Goal: Task Accomplishment & Management: Complete application form

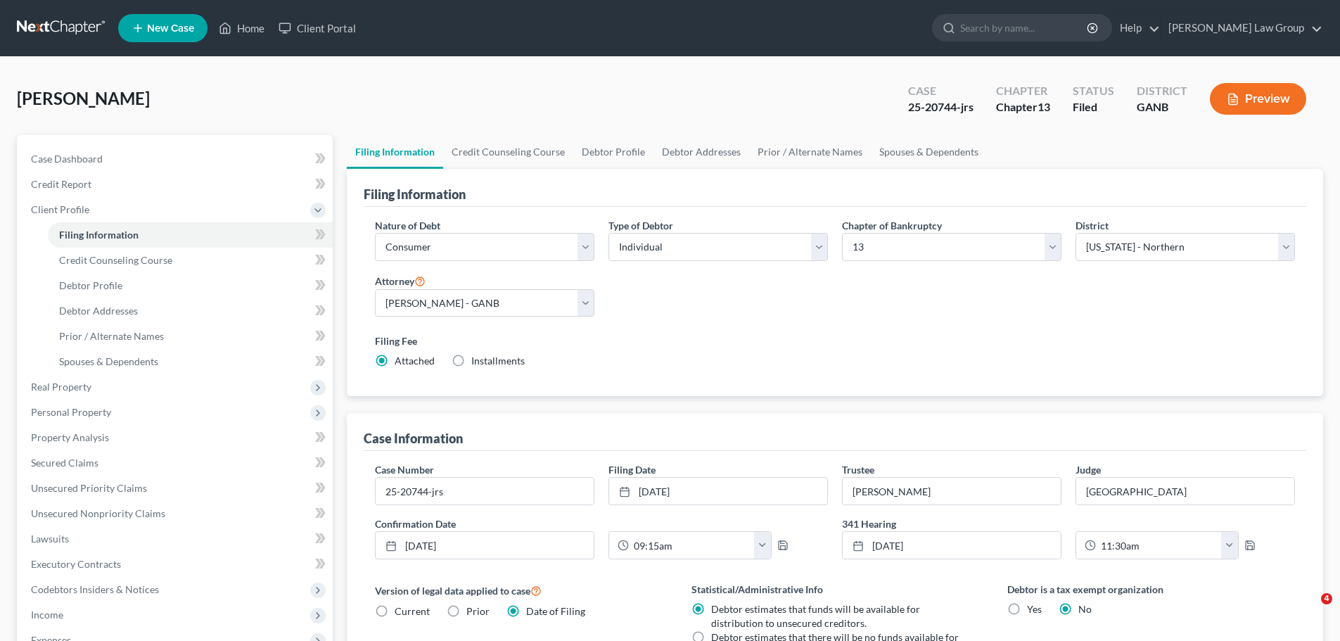
select select "1"
select select "0"
select select "3"
select select "19"
select select "0"
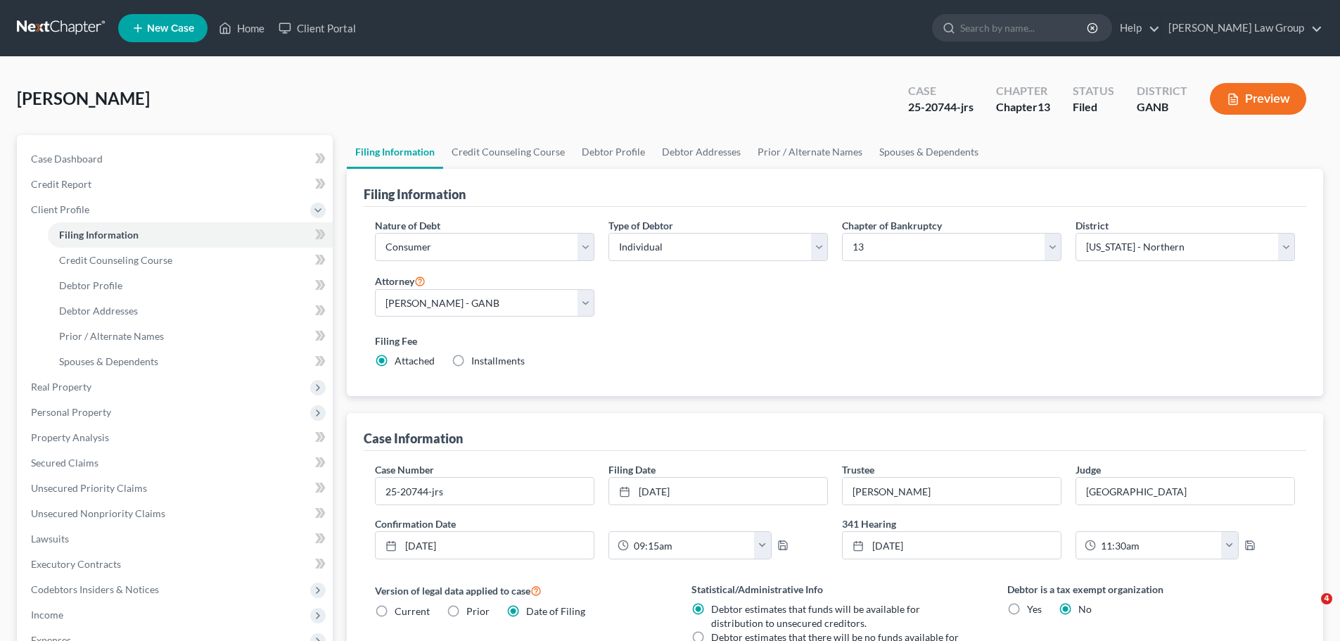
select select "10"
click at [257, 21] on link "Home" at bounding box center [242, 27] width 60 height 25
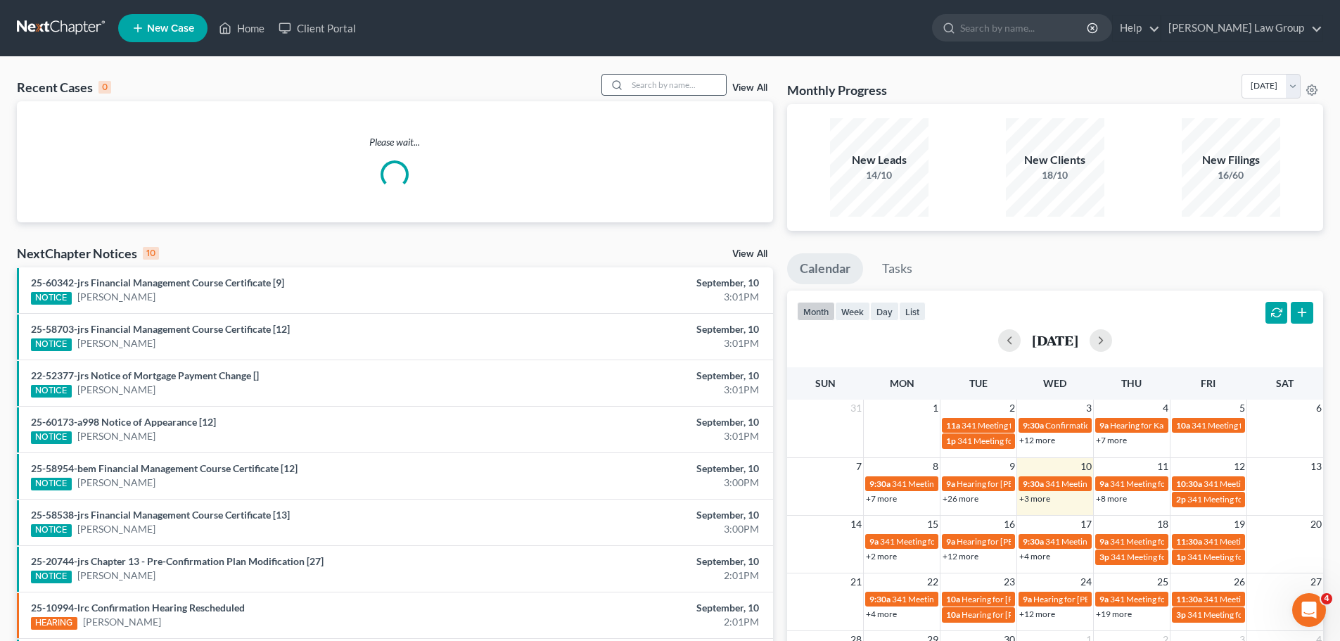
click at [682, 74] on div at bounding box center [664, 85] width 125 height 22
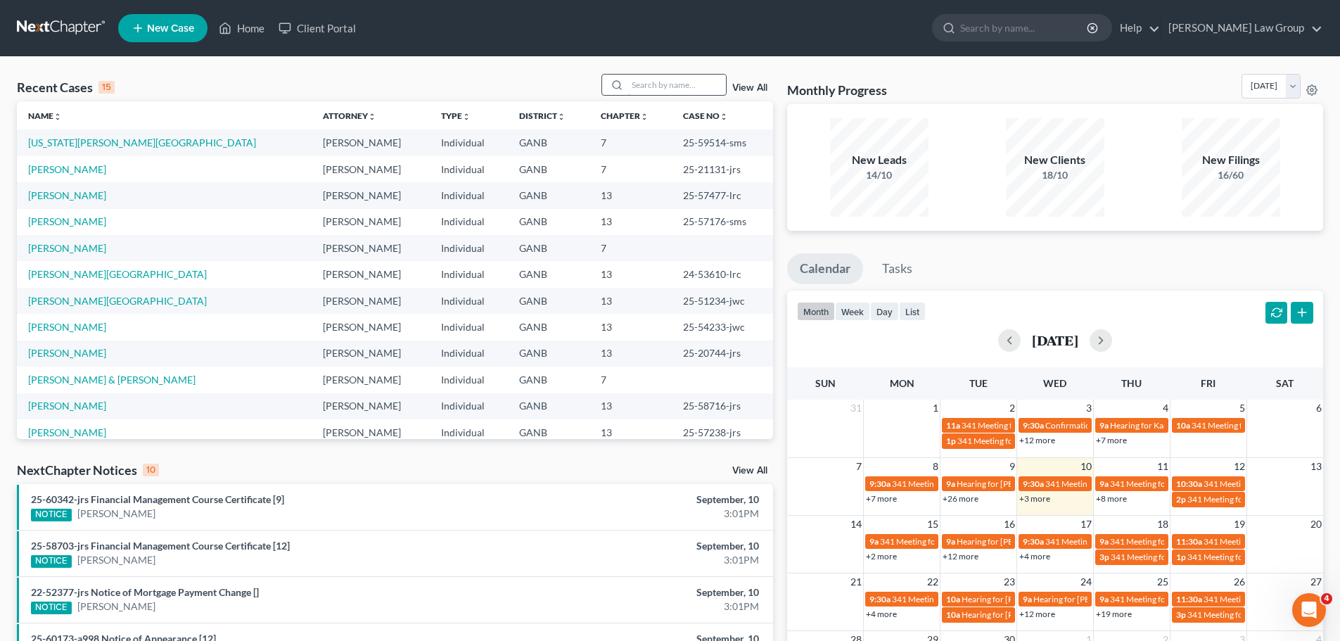
click at [661, 89] on input "search" at bounding box center [677, 85] width 98 height 20
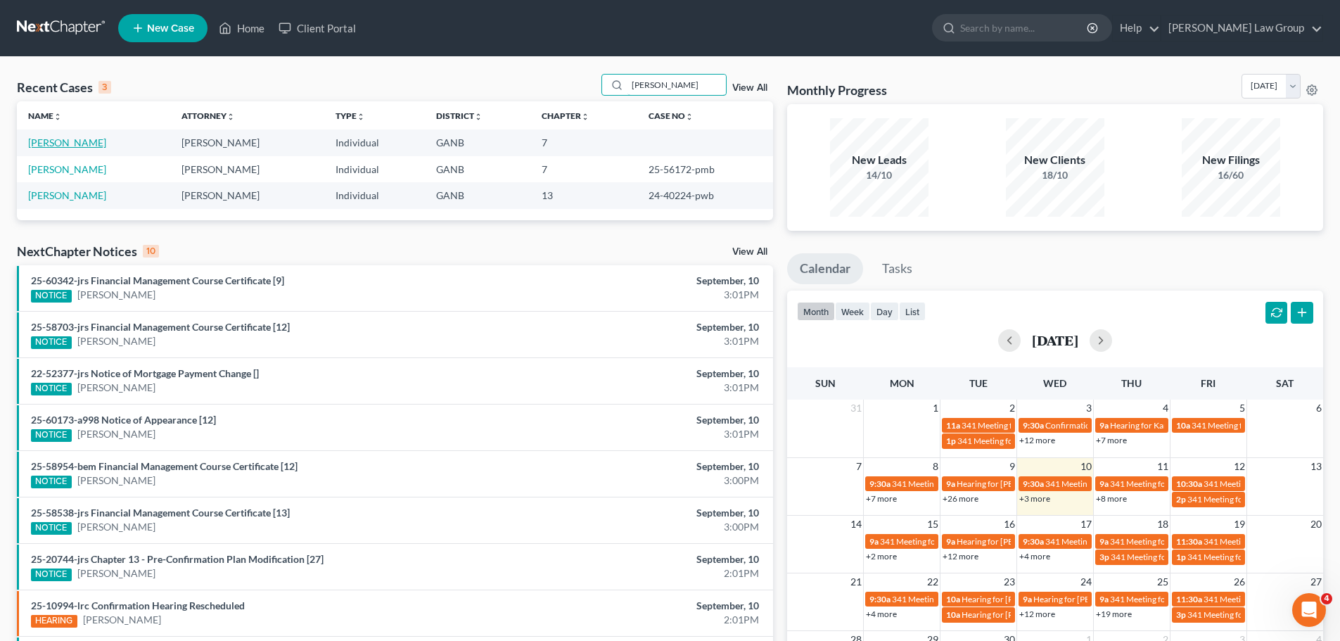
type input "[PERSON_NAME]"
click at [71, 139] on link "[PERSON_NAME]" at bounding box center [67, 142] width 78 height 12
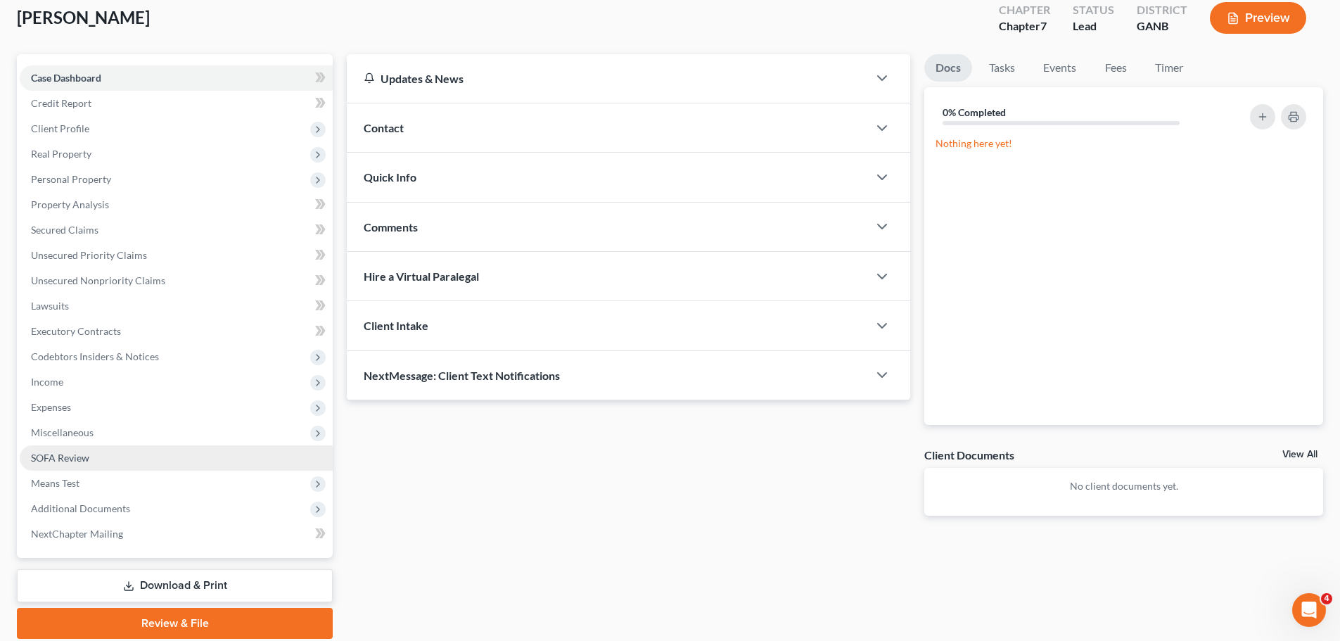
scroll to position [132, 0]
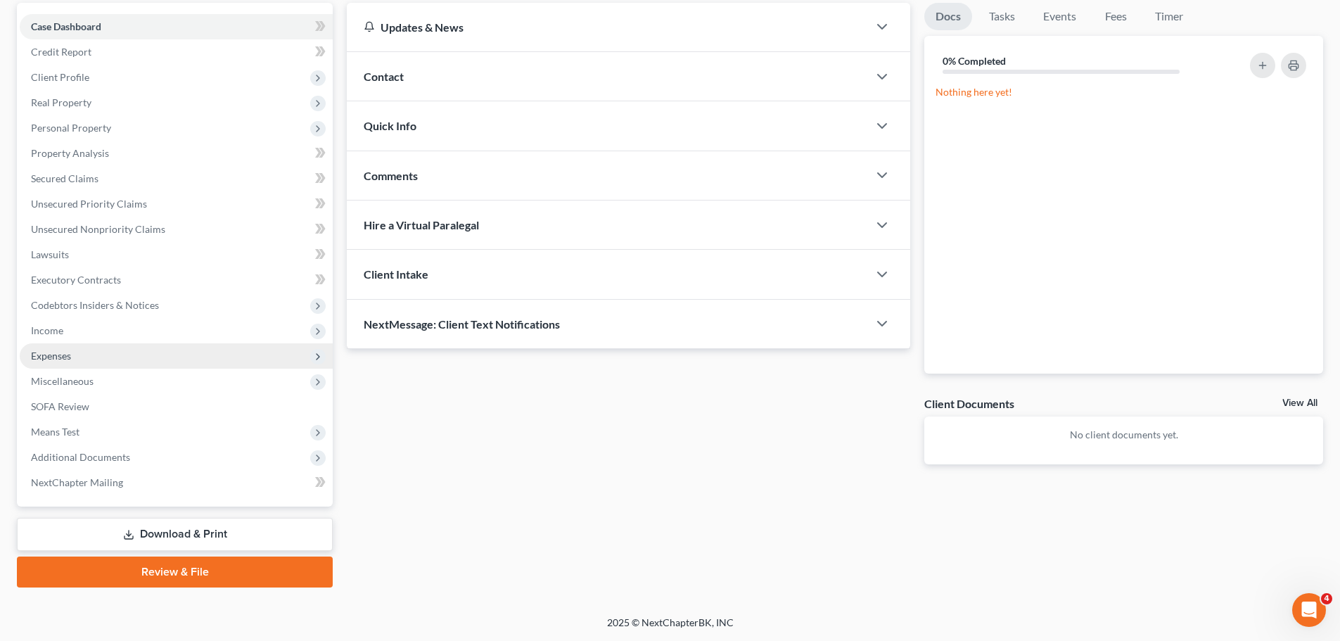
drag, startPoint x: 89, startPoint y: 332, endPoint x: 140, endPoint y: 350, distance: 53.6
click at [89, 332] on span "Income" at bounding box center [176, 330] width 313 height 25
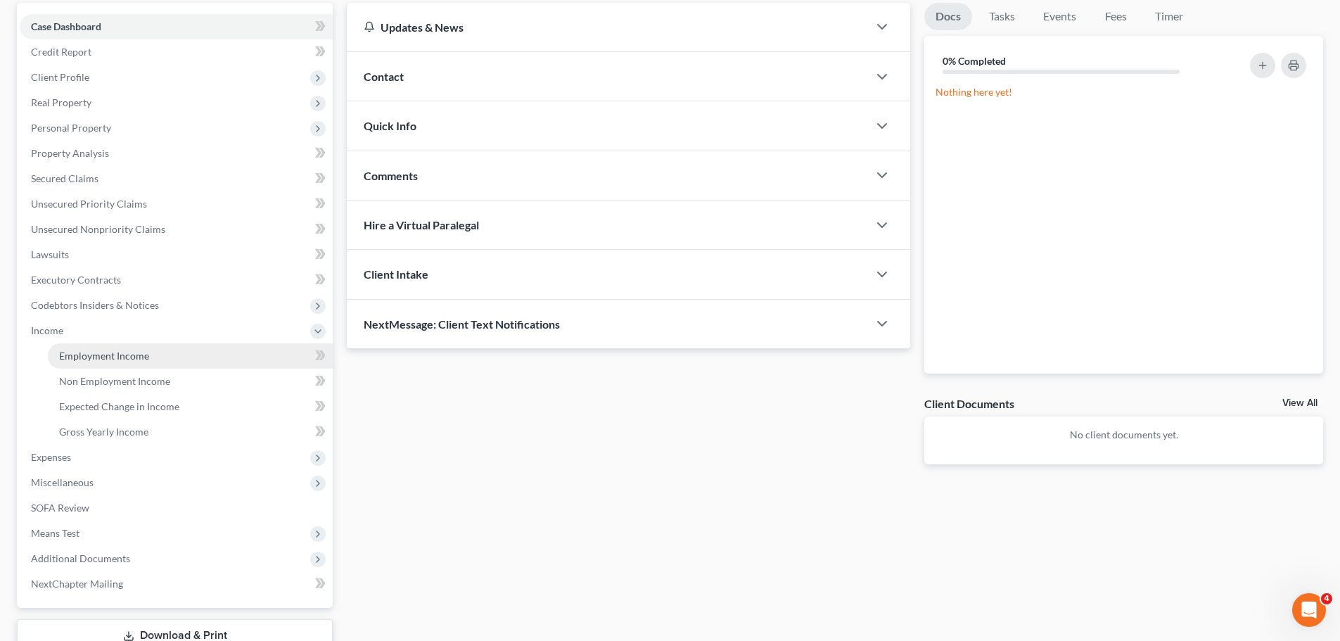
click at [139, 348] on link "Employment Income" at bounding box center [190, 355] width 285 height 25
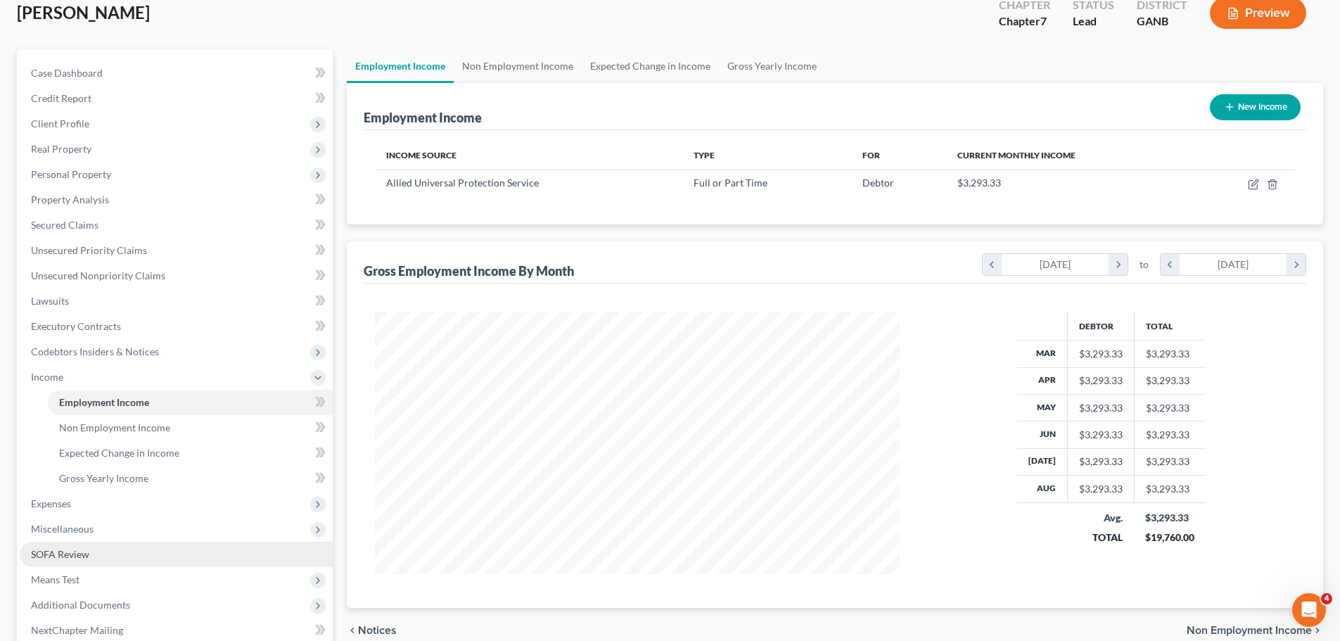
scroll to position [211, 0]
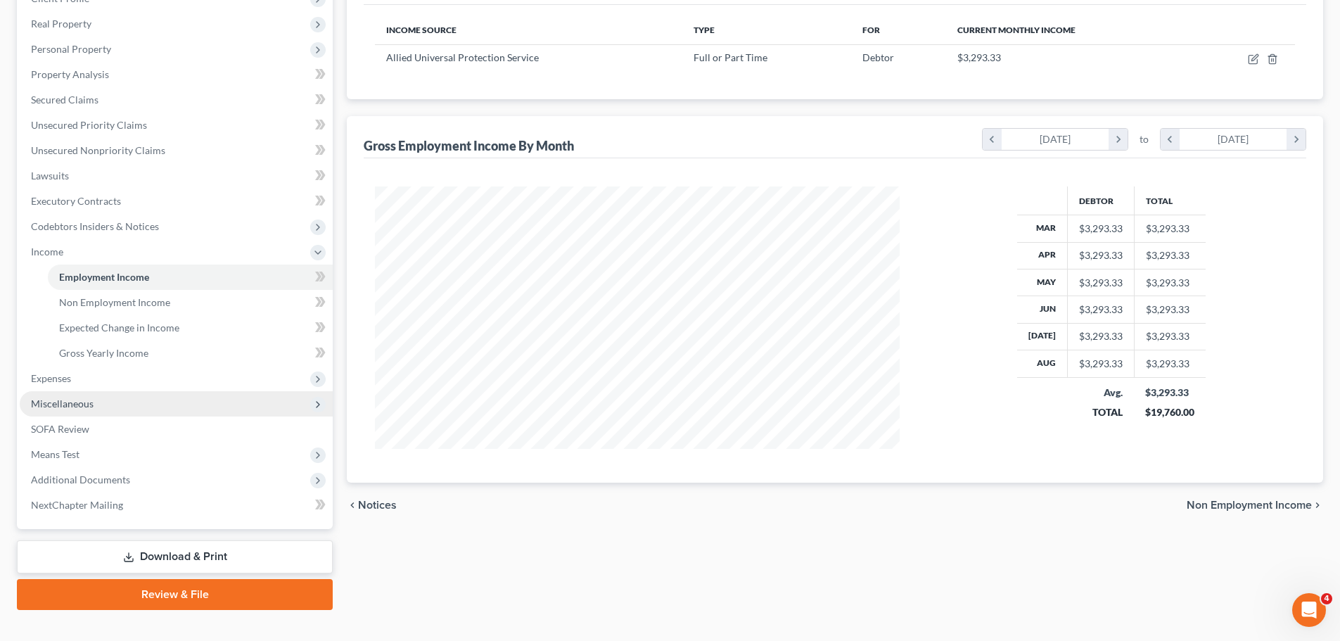
click at [155, 399] on span "Miscellaneous" at bounding box center [176, 403] width 313 height 25
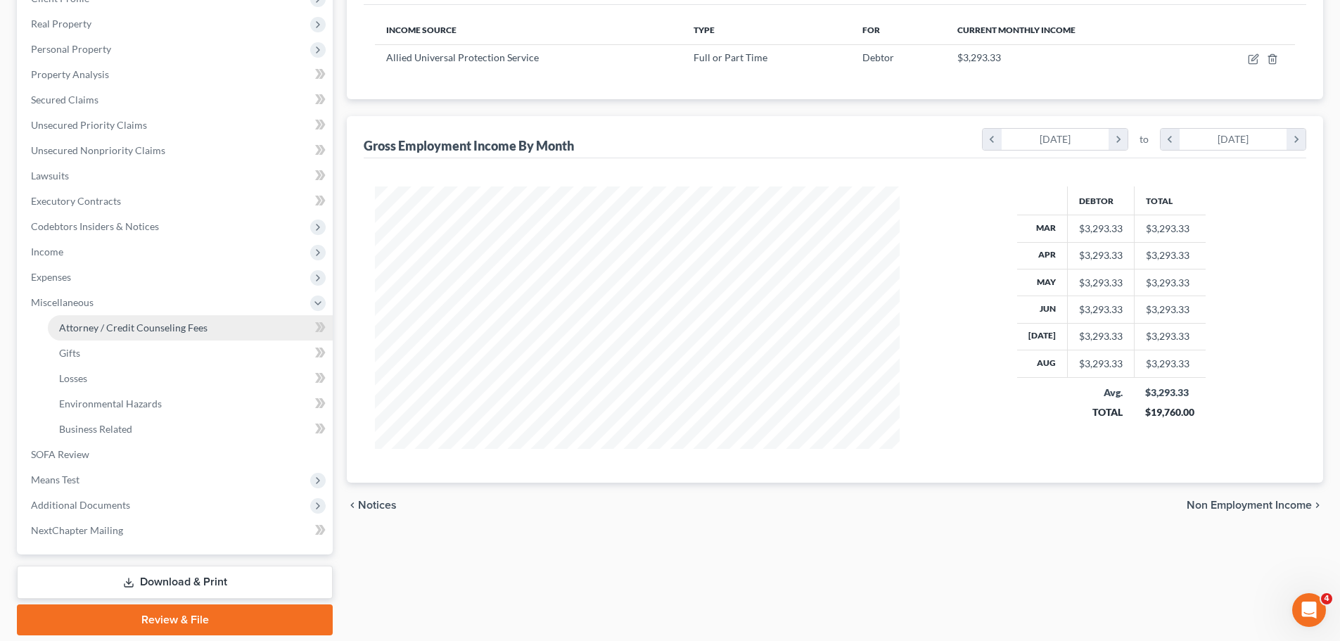
click at [215, 325] on link "Attorney / Credit Counseling Fees" at bounding box center [190, 327] width 285 height 25
select select "0"
